Goal: Information Seeking & Learning: Learn about a topic

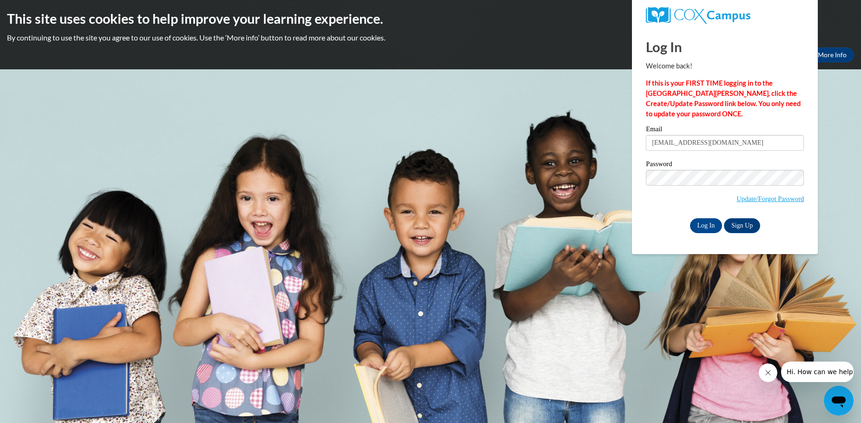
type input "[EMAIL_ADDRESS][DOMAIN_NAME]"
click at [709, 226] on input "Log In" at bounding box center [706, 225] width 33 height 15
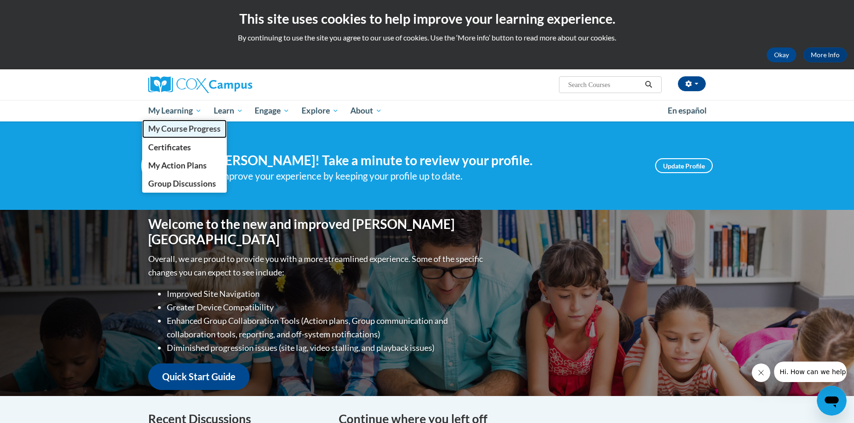
click at [202, 127] on span "My Course Progress" at bounding box center [184, 129] width 73 height 10
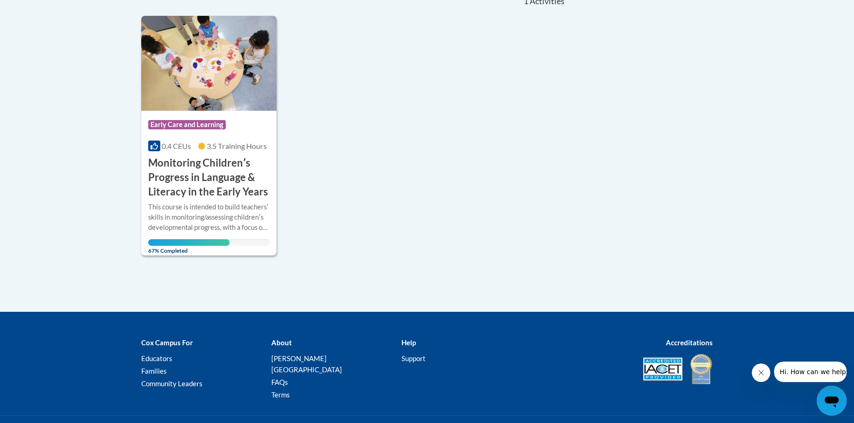
scroll to position [265, 0]
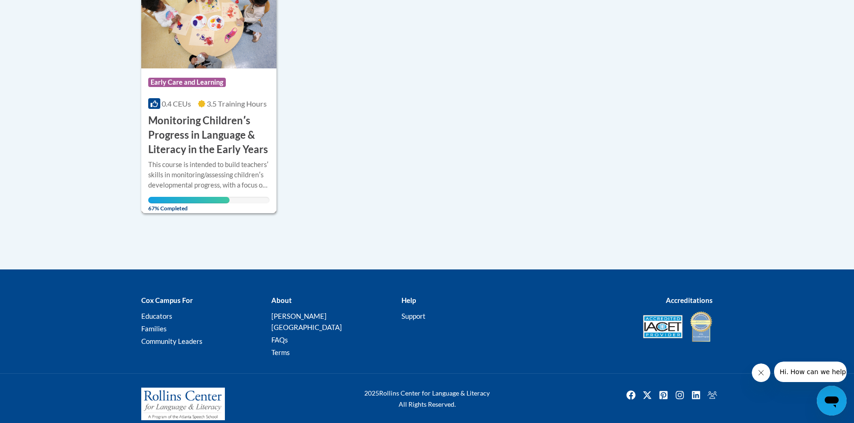
click at [215, 123] on h3 "Monitoring Childrenʹs Progress in Language & Literacy in the Early Years" at bounding box center [208, 134] width 121 height 43
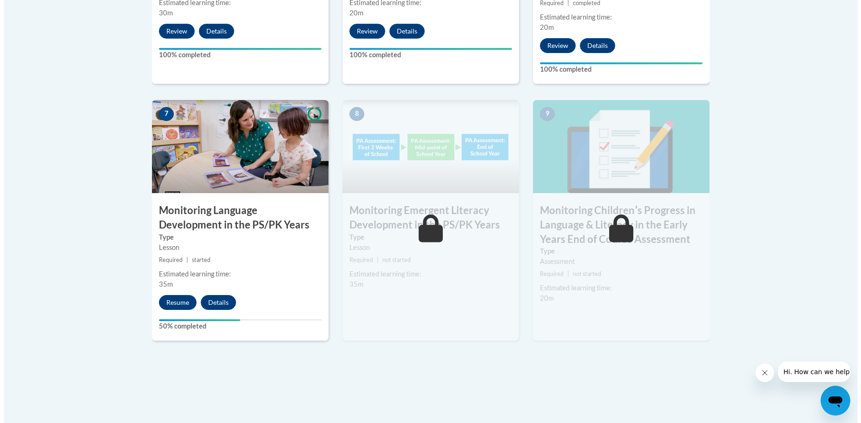
scroll to position [733, 0]
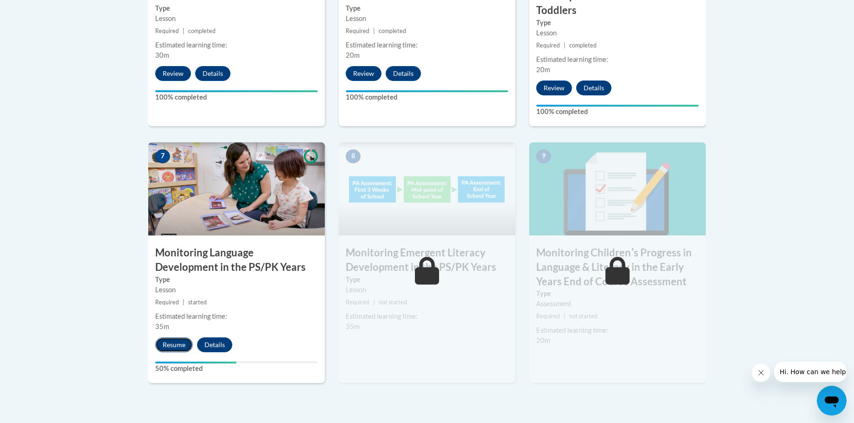
click at [185, 344] on button "Resume" at bounding box center [174, 344] width 38 height 15
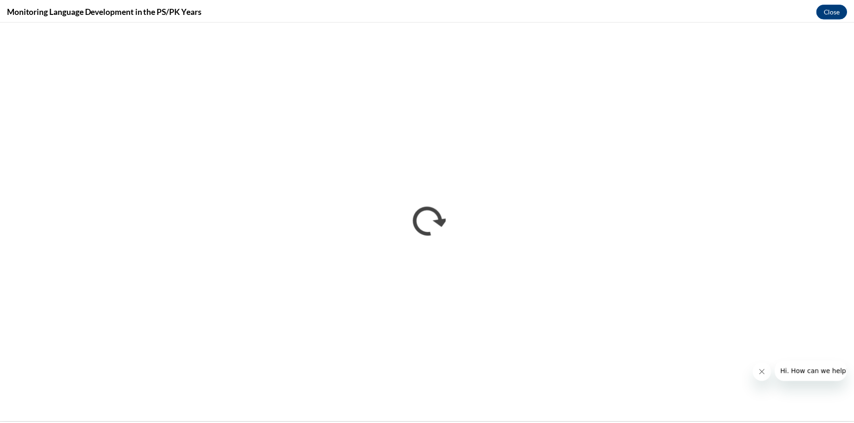
scroll to position [0, 0]
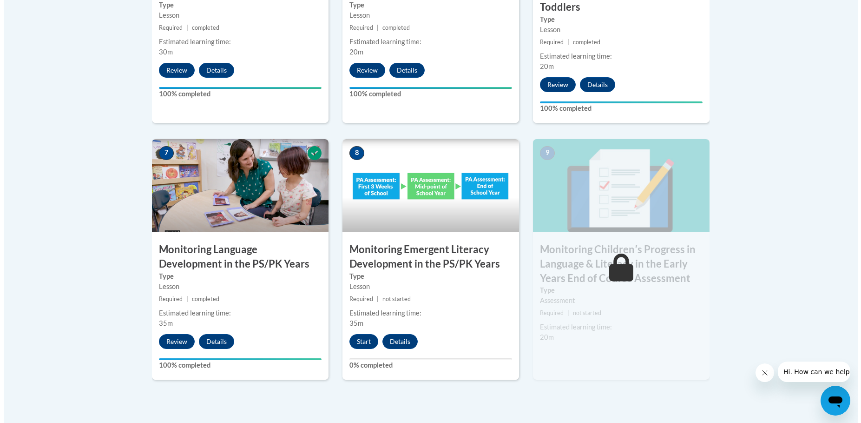
scroll to position [733, 0]
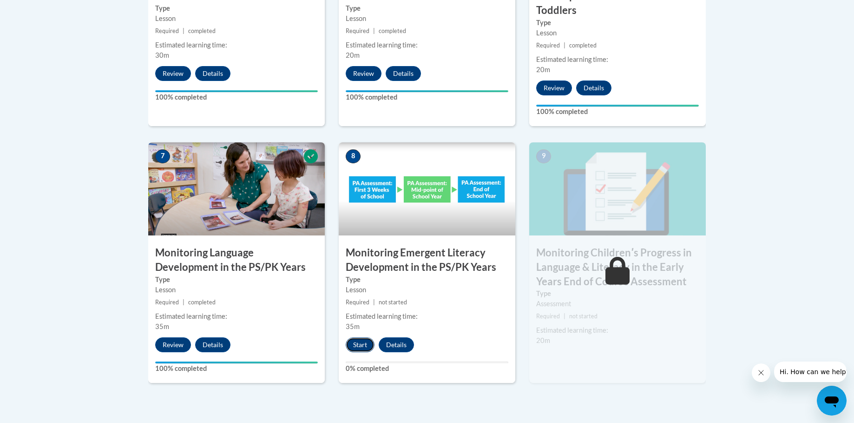
click at [357, 345] on button "Start" at bounding box center [360, 344] width 29 height 15
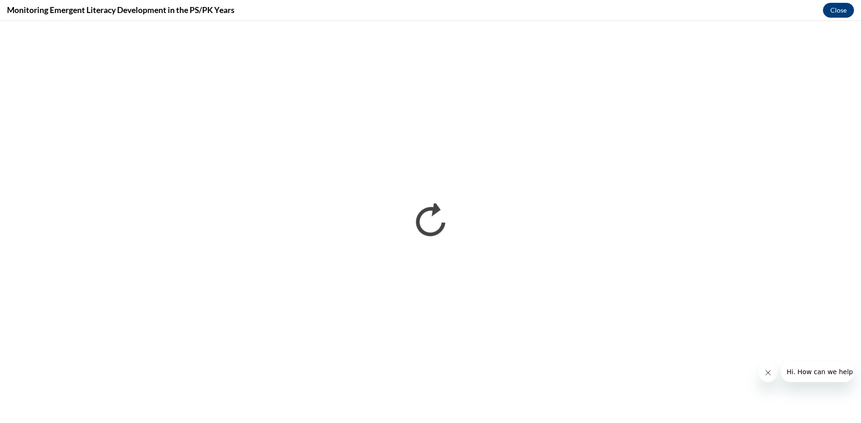
scroll to position [0, 0]
